Goal: Navigation & Orientation: Find specific page/section

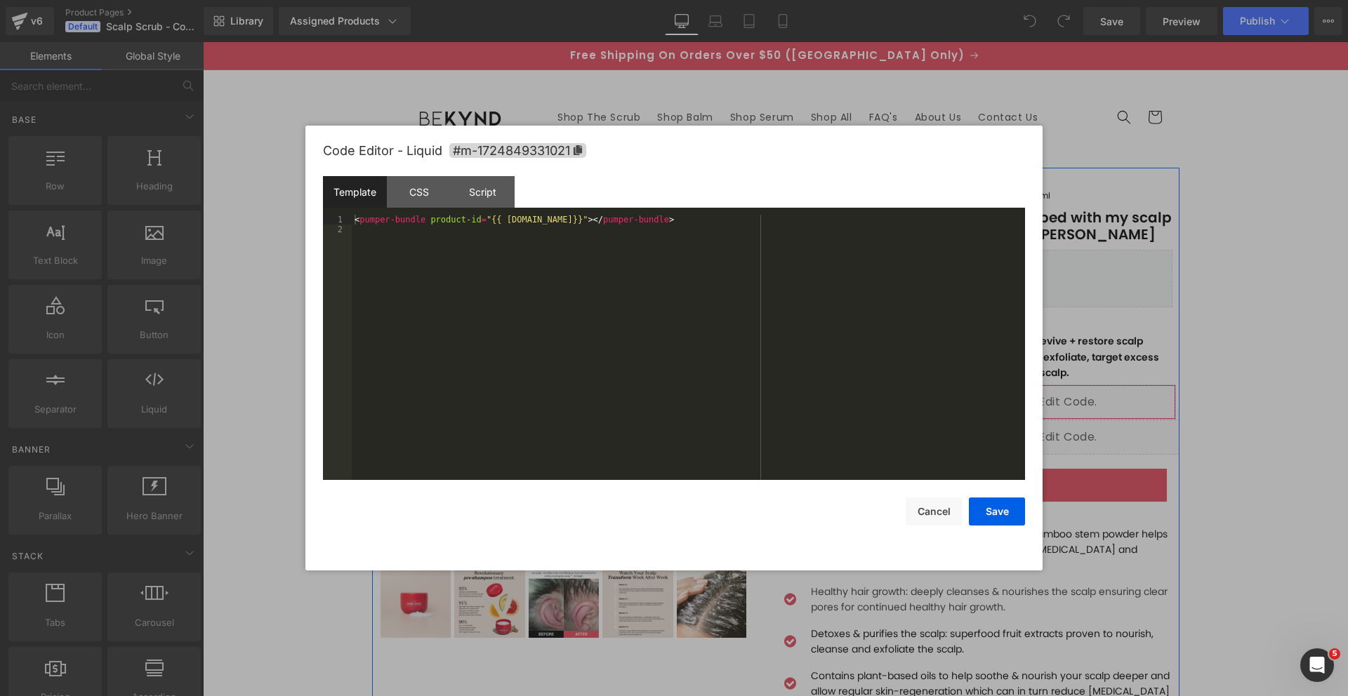
click at [868, 0] on div "You are previewing how the will restyle your page. You can not edit Elements in…" at bounding box center [674, 0] width 1348 height 0
drag, startPoint x: 0, startPoint y: 0, endPoint x: 926, endPoint y: 515, distance: 1059.6
click at [926, 515] on button "Cancel" at bounding box center [934, 512] width 56 height 28
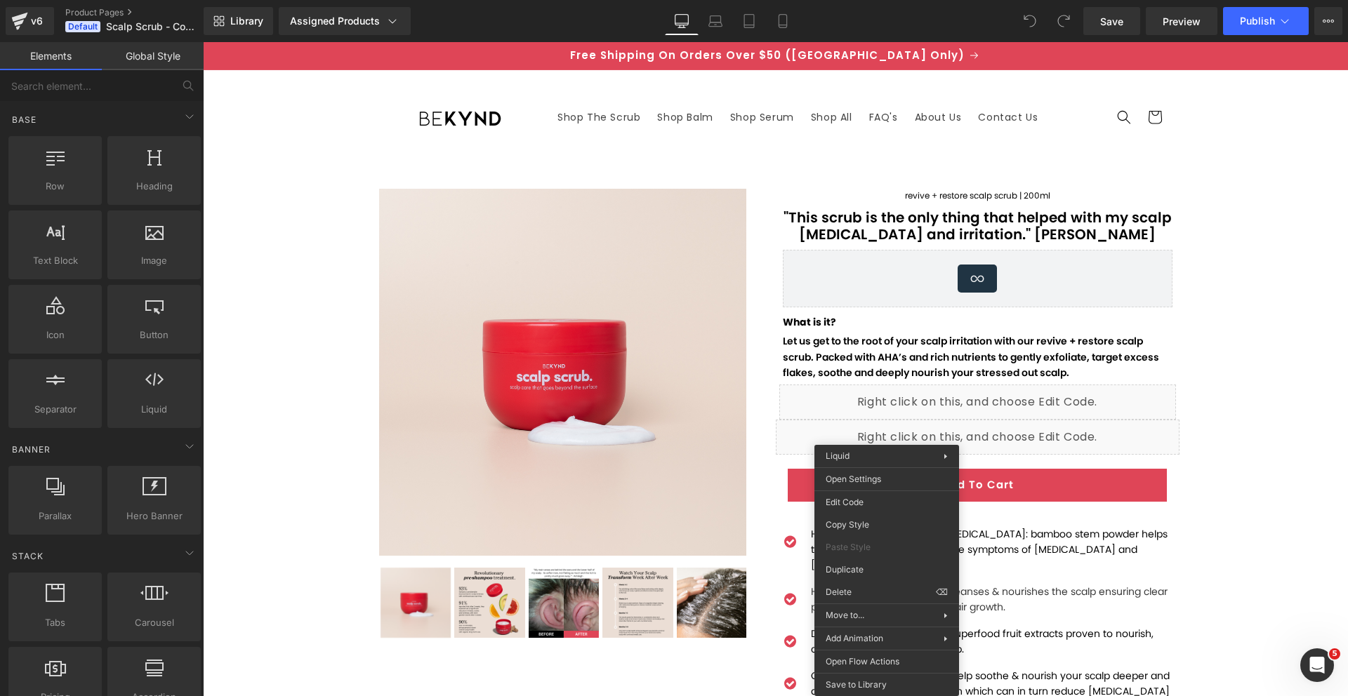
click at [872, 0] on div "You are previewing how the will restyle your page. You can not edit Elements in…" at bounding box center [674, 0] width 1348 height 0
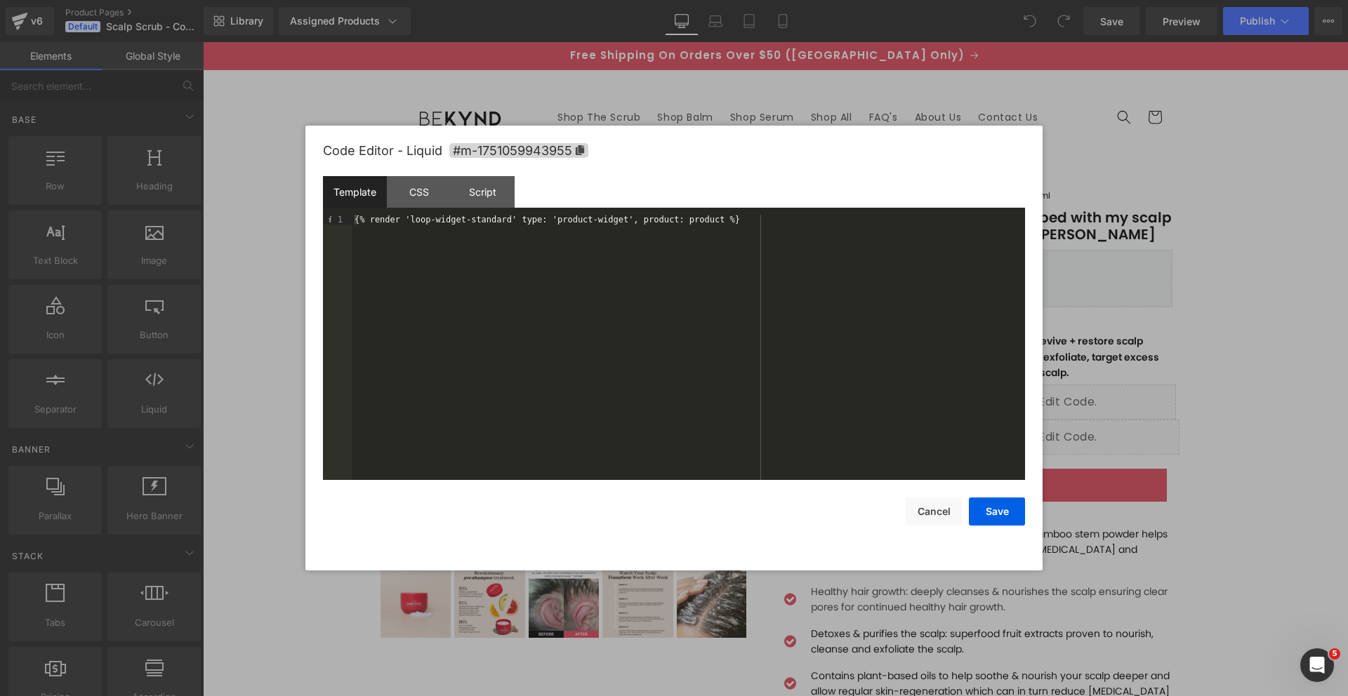
click at [927, 515] on button "Cancel" at bounding box center [934, 512] width 56 height 28
